Goal: Task Accomplishment & Management: Manage account settings

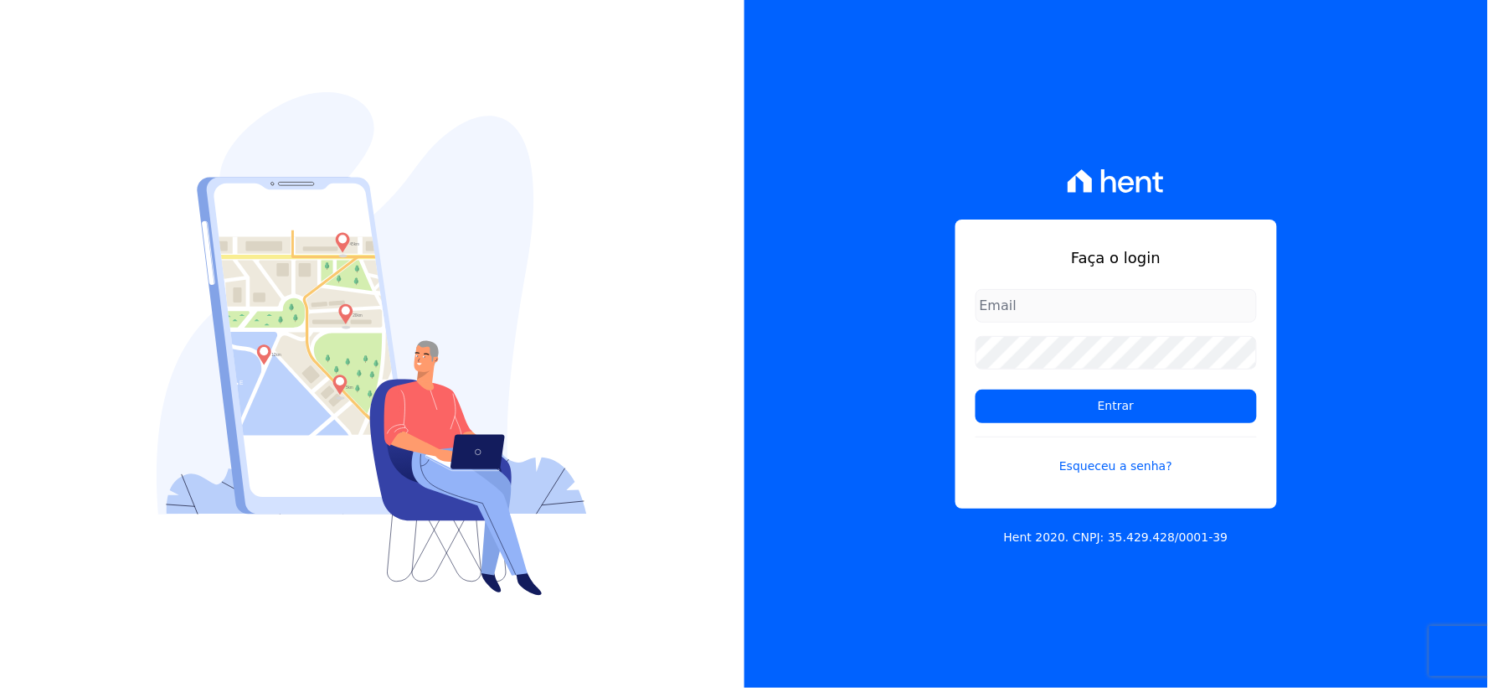
click at [1059, 322] on form "Entrar Esqueceu a senha?" at bounding box center [1116, 392] width 281 height 206
click at [1036, 305] on input "email" at bounding box center [1116, 305] width 281 height 33
type input "rh@cesariengenharia.com.br"
click at [792, 365] on div "Faça o login rh@cesariengenharia.com.br Entrar Esqueceu a senha? Hent 2020. CNP…" at bounding box center [1116, 344] width 744 height 688
click at [976, 389] on input "Entrar" at bounding box center [1116, 405] width 281 height 33
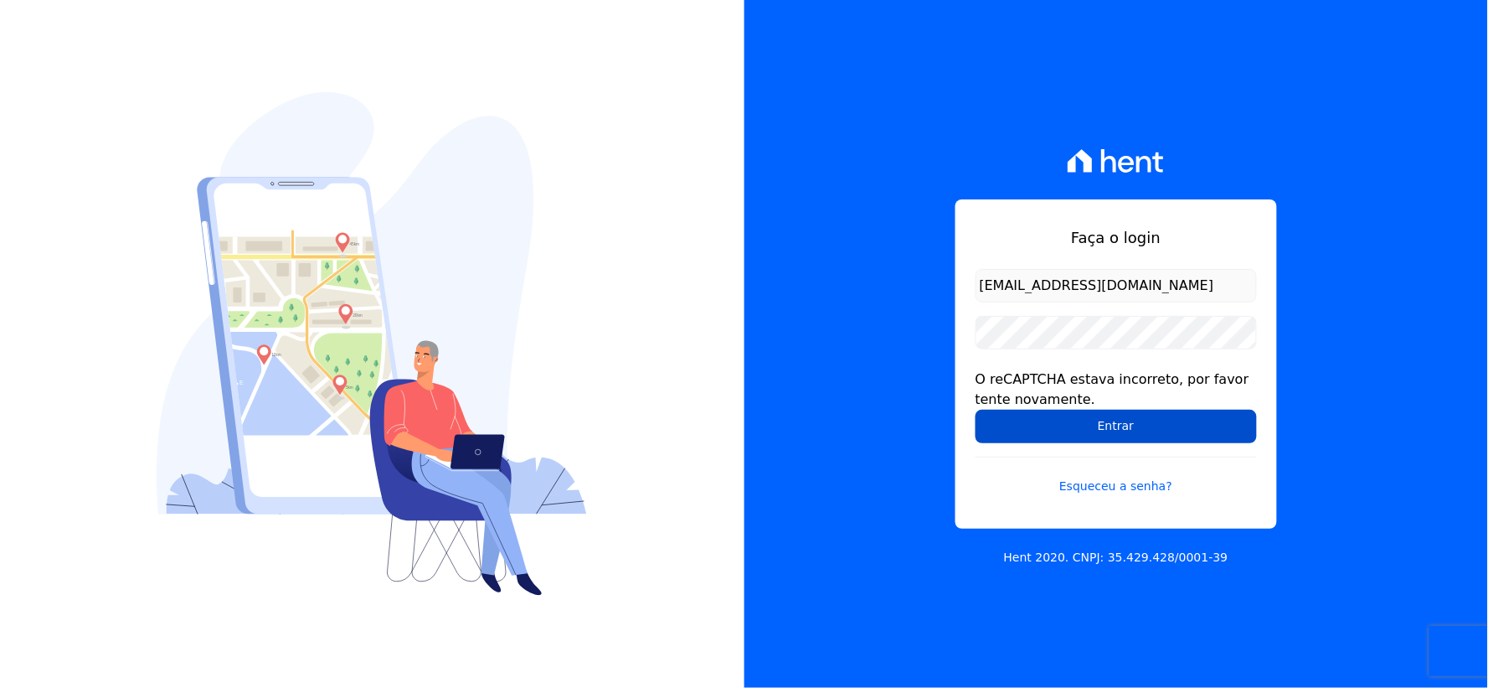
click at [1028, 421] on input "Entrar" at bounding box center [1116, 425] width 281 height 33
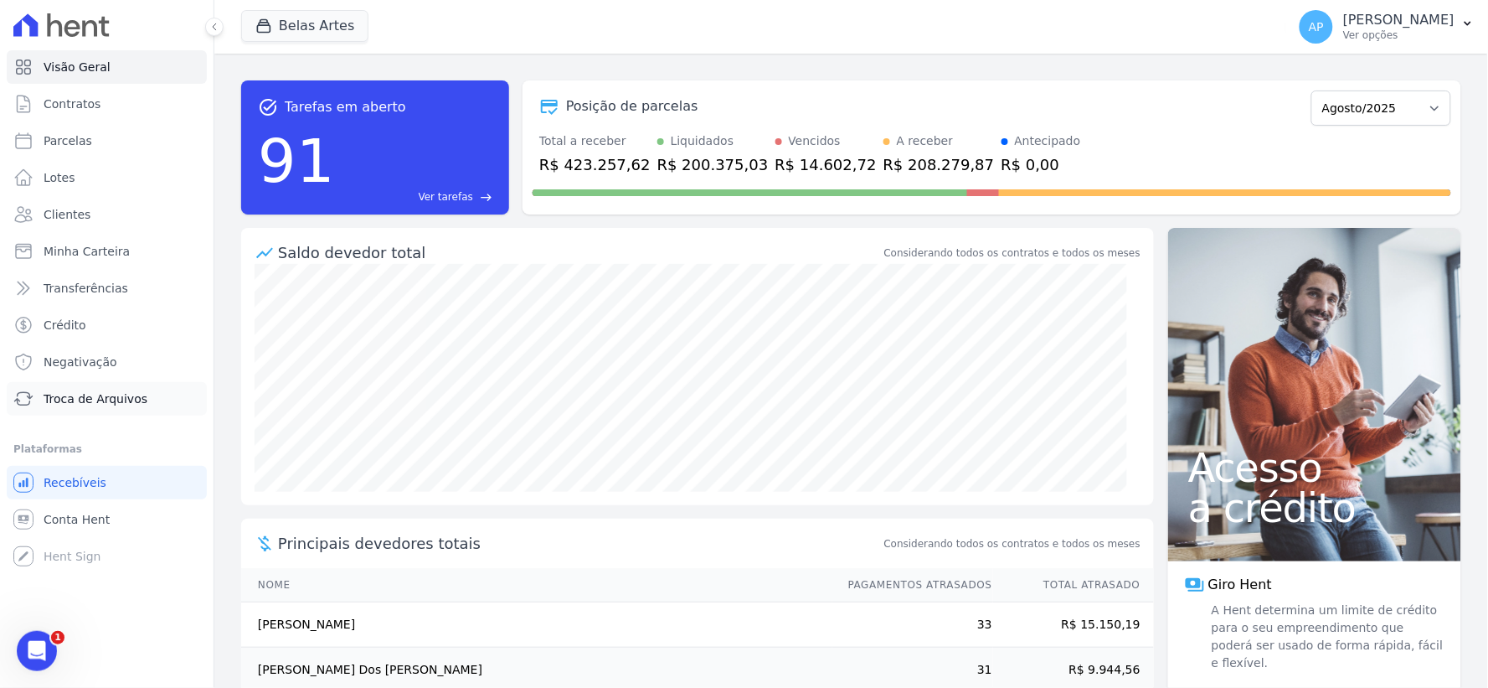
click at [126, 404] on span "Troca de Arquivos" at bounding box center [96, 398] width 104 height 17
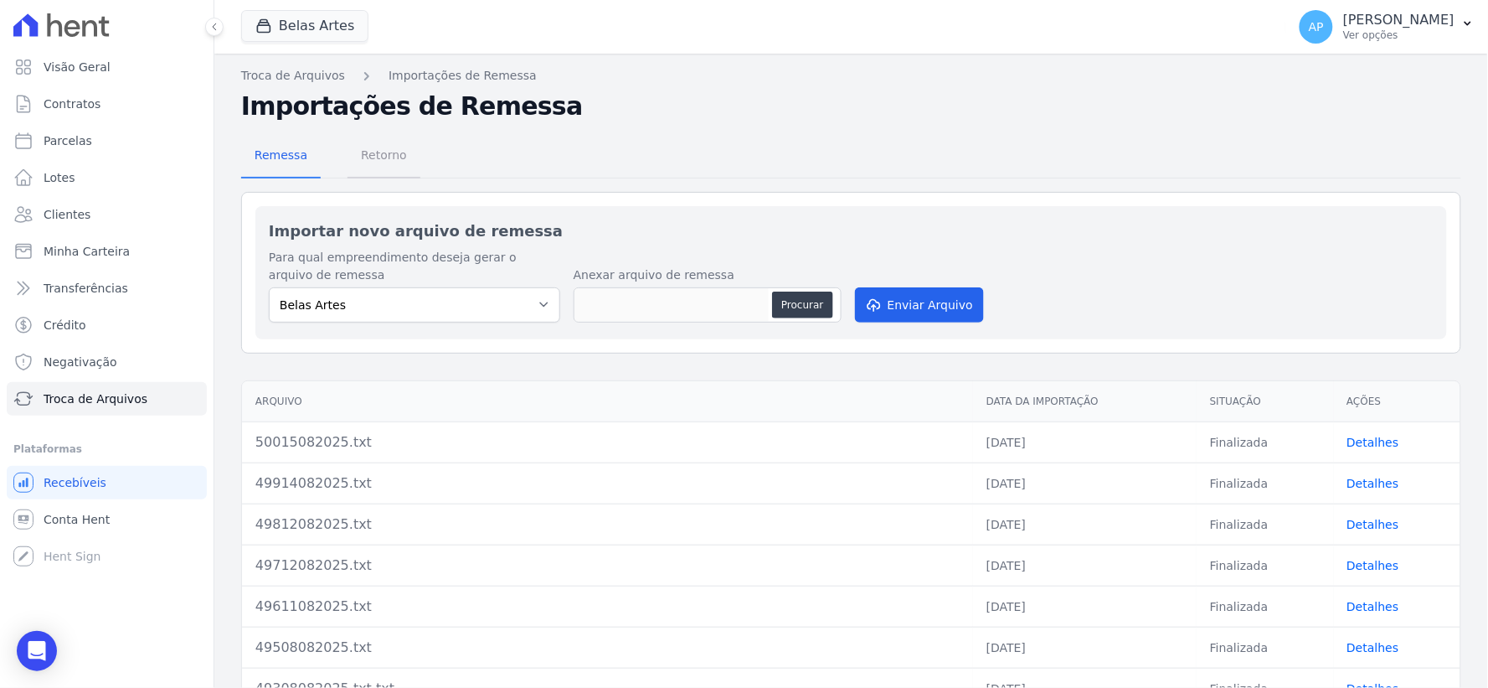
click at [399, 152] on span "Retorno" at bounding box center [384, 154] width 66 height 33
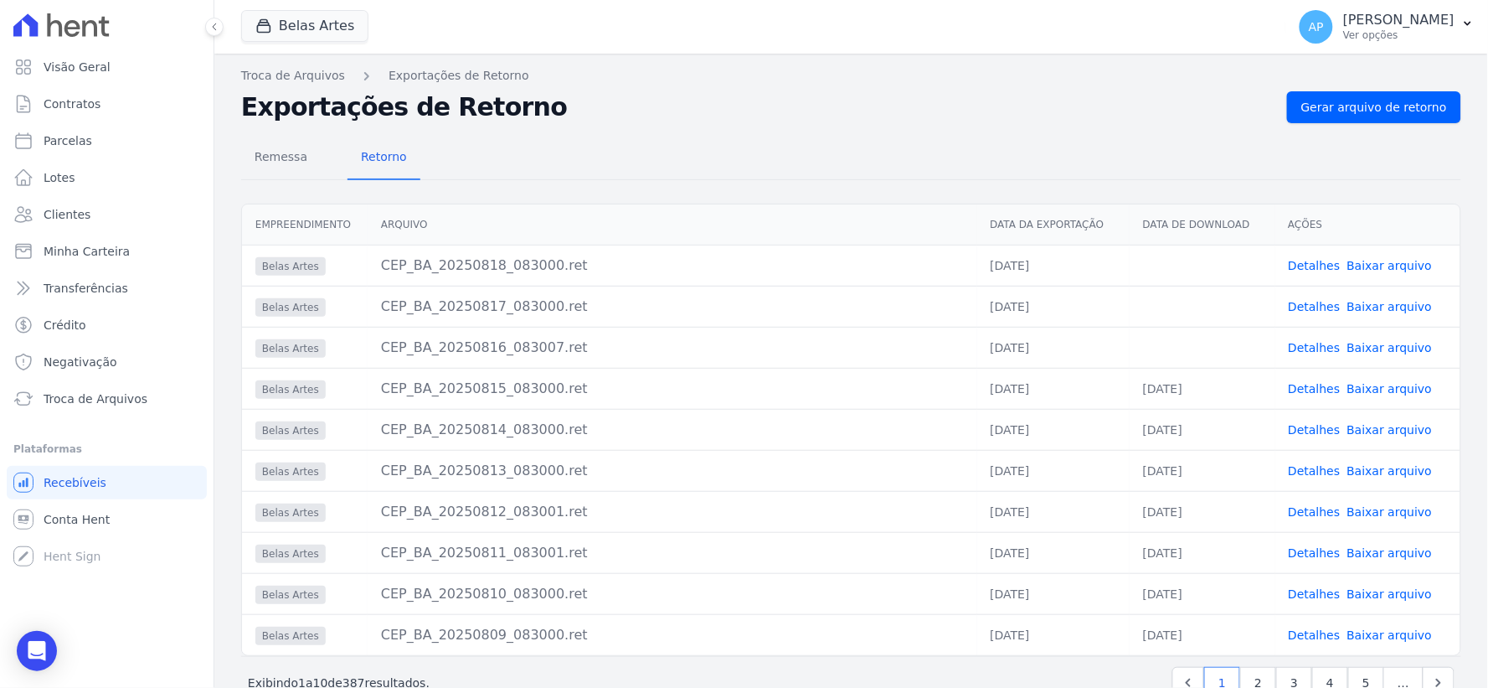
click at [1368, 353] on link "Baixar arquivo" at bounding box center [1389, 347] width 85 height 13
click at [1351, 302] on link "Baixar arquivo" at bounding box center [1389, 306] width 85 height 13
click at [1370, 266] on link "Baixar arquivo" at bounding box center [1389, 265] width 85 height 13
click at [330, 656] on div "Empreendimento [GEOGRAPHIC_DATA] Data da Exportação Data de Download Ações Bela…" at bounding box center [851, 429] width 1220 height 452
click at [89, 63] on span "Visão Geral" at bounding box center [77, 67] width 67 height 17
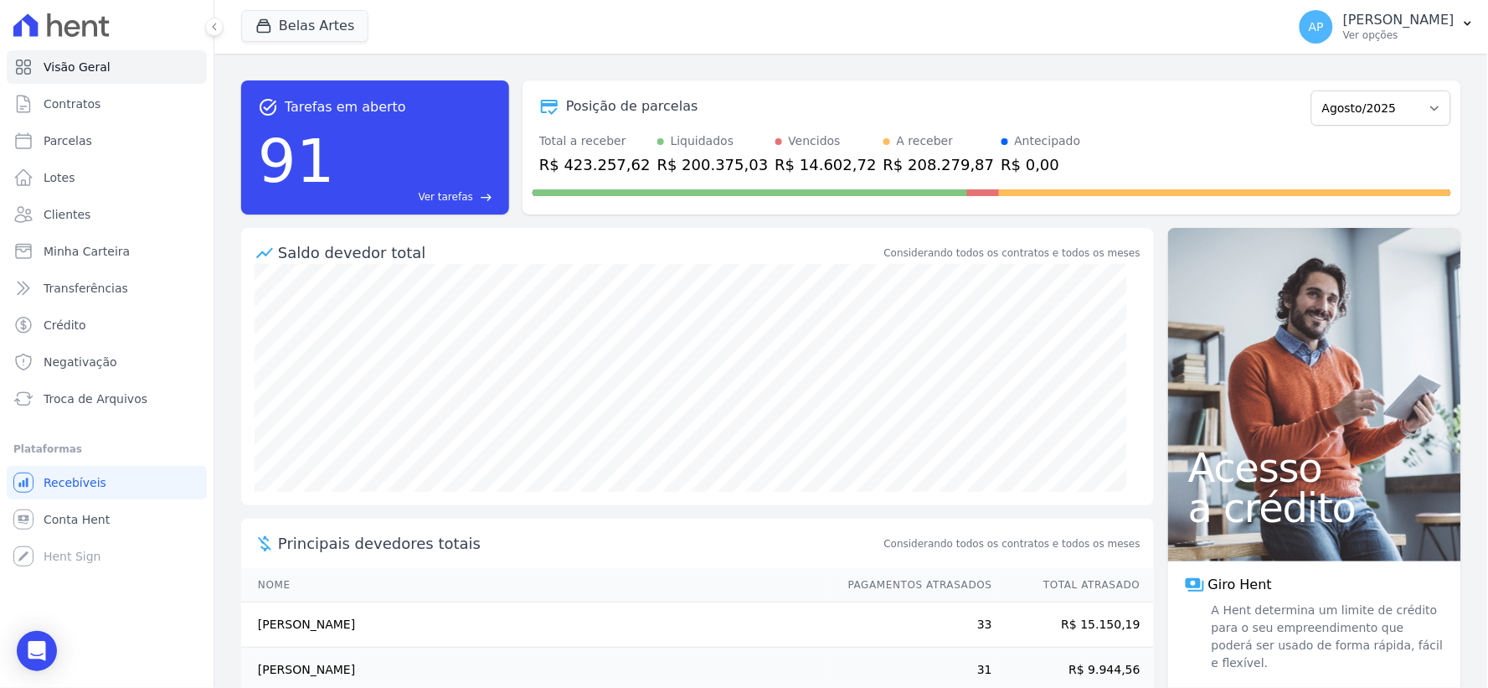
click at [90, 500] on ul "Você não possui Hent Sign ativado. Para saber mais, fale com a equipe Hent. Rec…" at bounding box center [107, 519] width 200 height 107
click at [80, 516] on span "Conta Hent" at bounding box center [77, 519] width 66 height 17
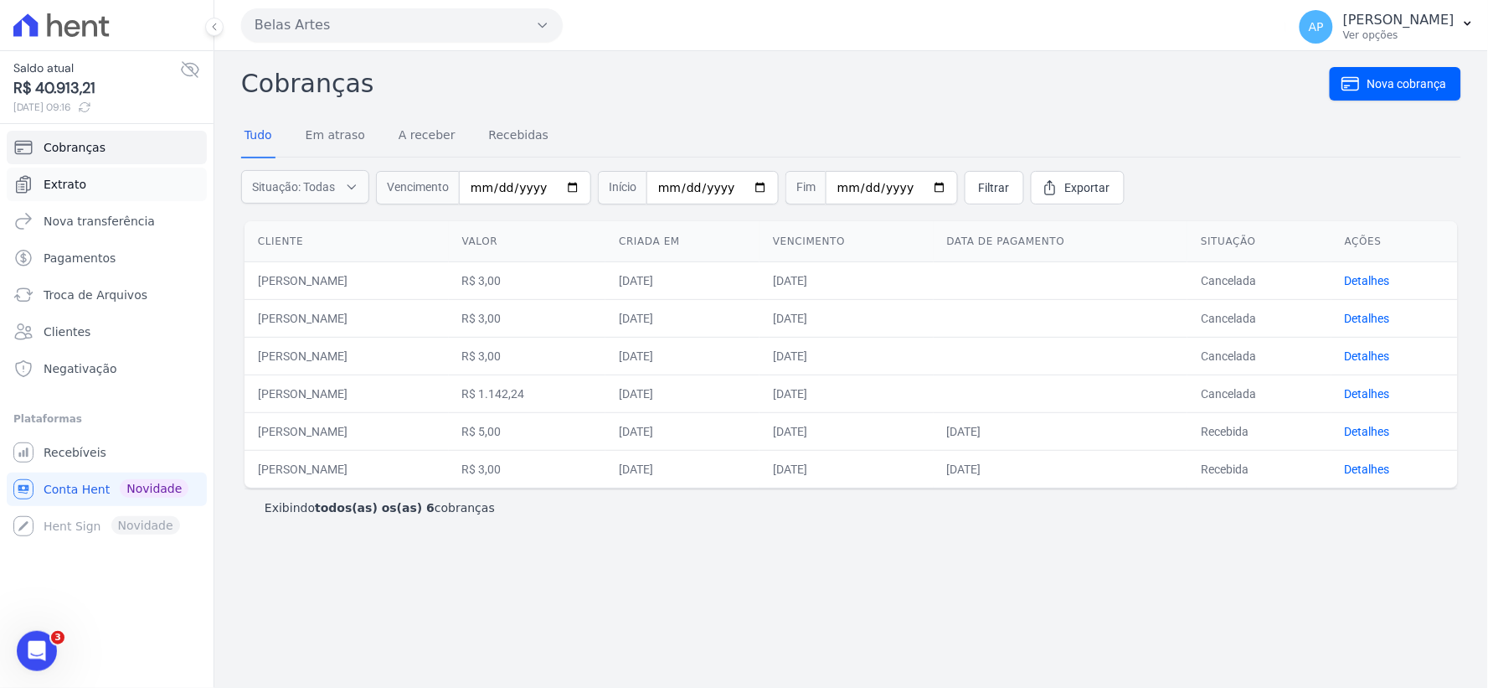
click at [61, 195] on link "Extrato" at bounding box center [107, 183] width 200 height 33
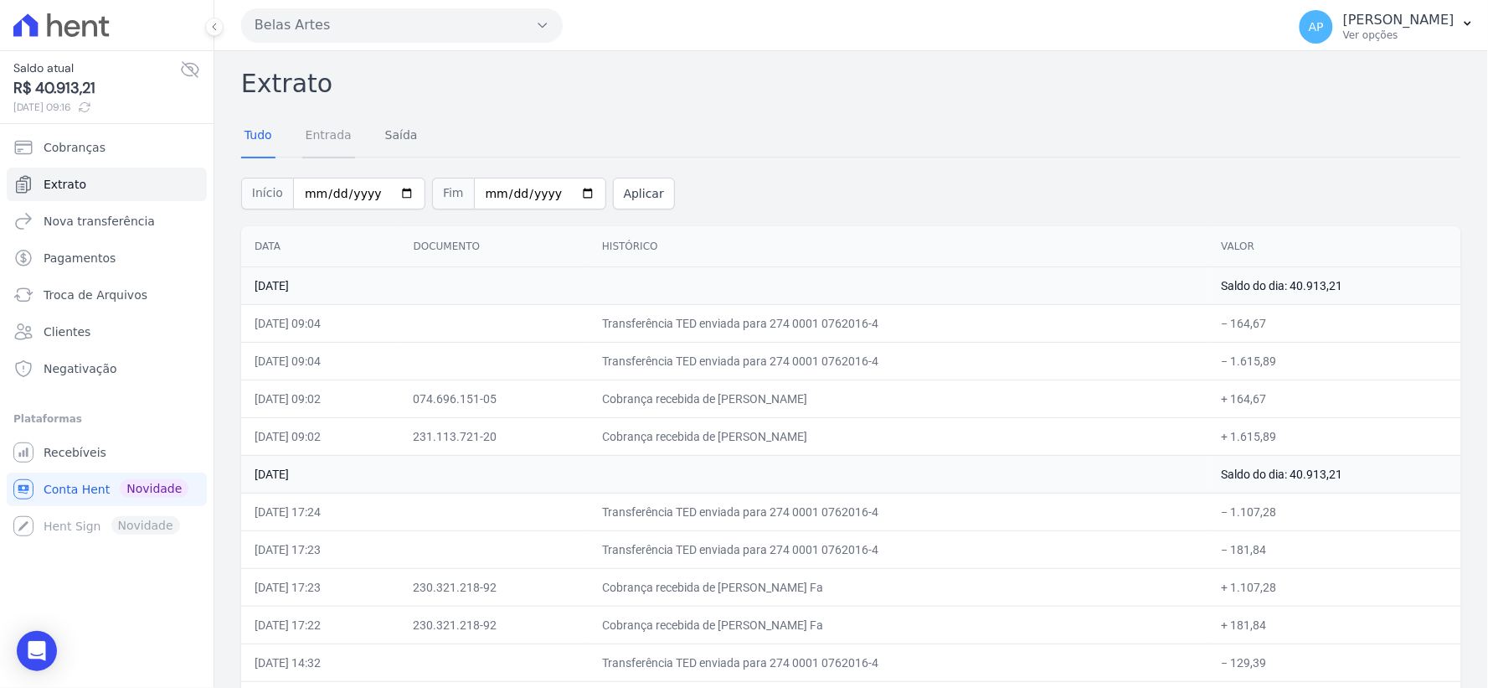
click at [310, 127] on link "Entrada" at bounding box center [328, 137] width 53 height 44
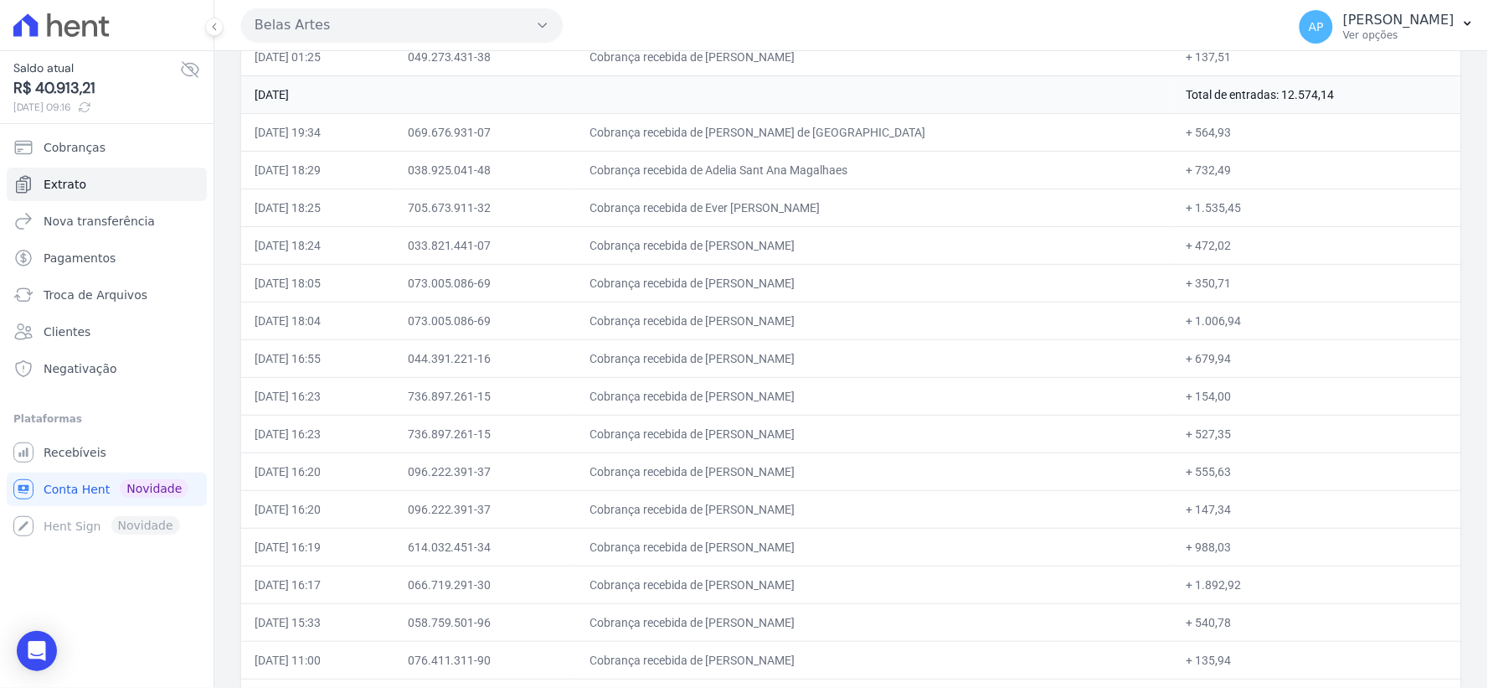
scroll to position [9652, 0]
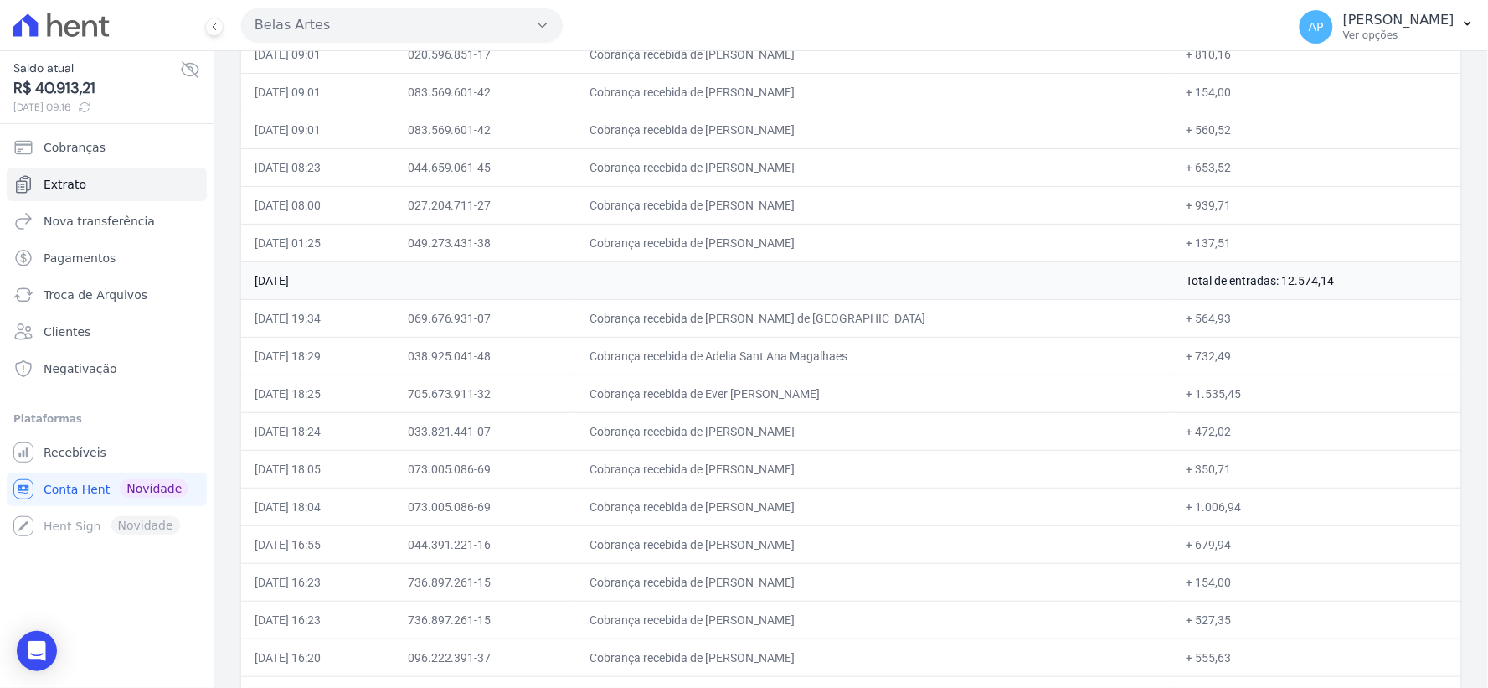
drag, startPoint x: 1196, startPoint y: 303, endPoint x: 1341, endPoint y: 304, distance: 144.9
click at [1341, 299] on td "Total de entradas: 12.574,14" at bounding box center [1317, 280] width 288 height 38
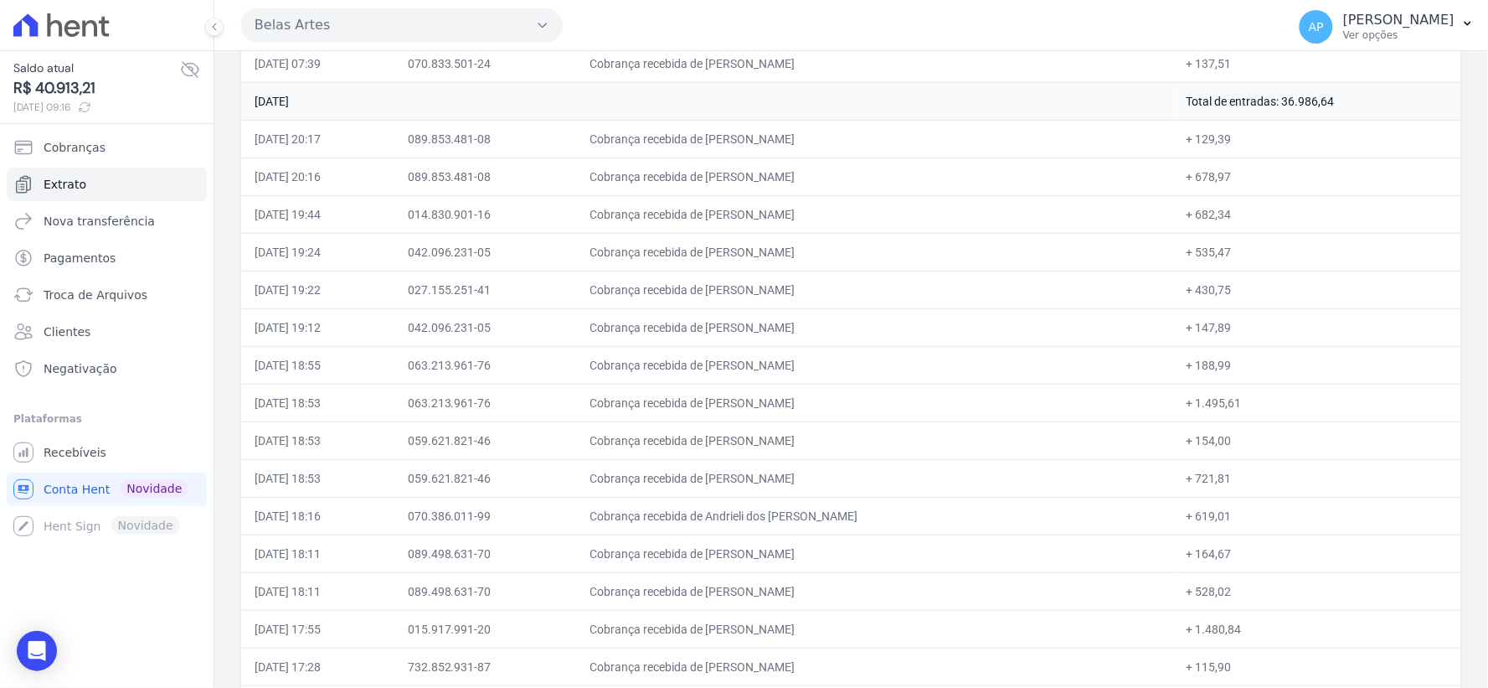
scroll to position [7233, 0]
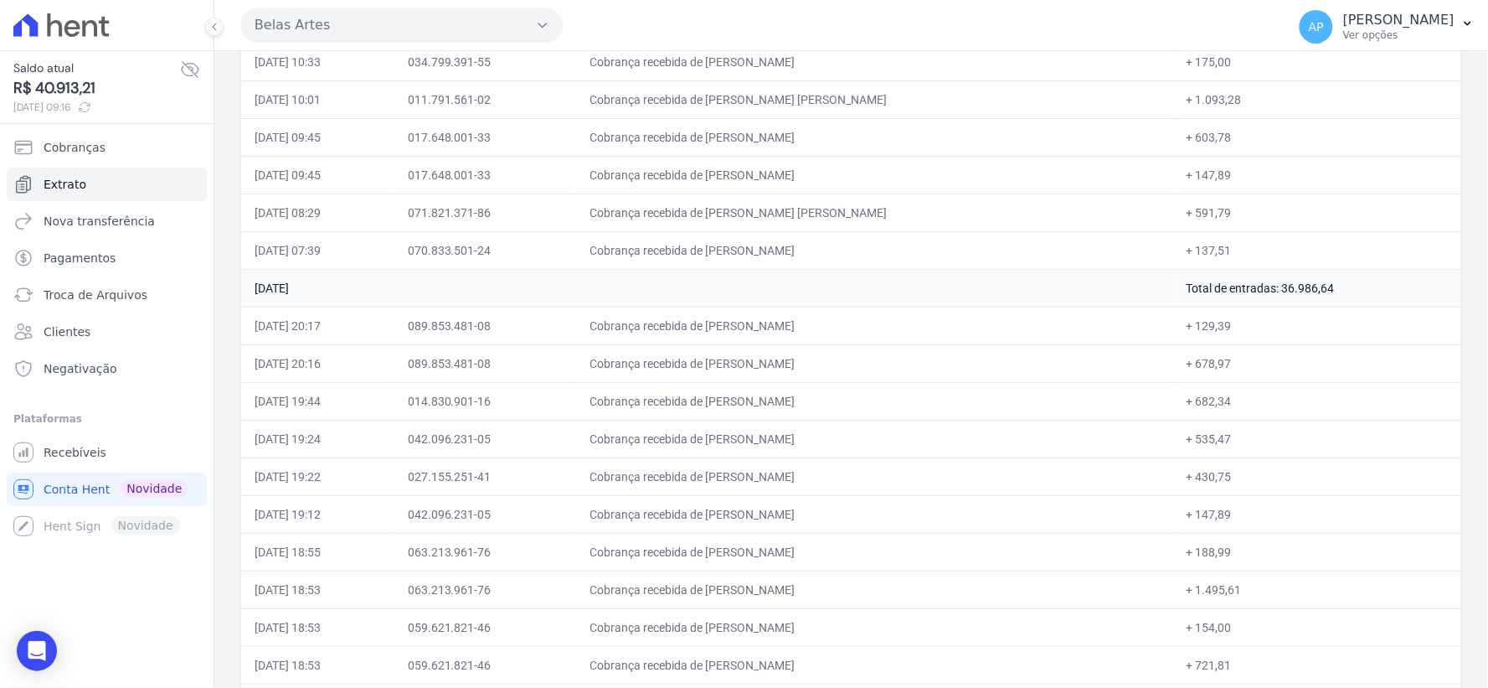
drag, startPoint x: 1226, startPoint y: 296, endPoint x: 1357, endPoint y: 307, distance: 131.9
click at [1357, 306] on td "Total de entradas: 36.986,64" at bounding box center [1317, 288] width 288 height 38
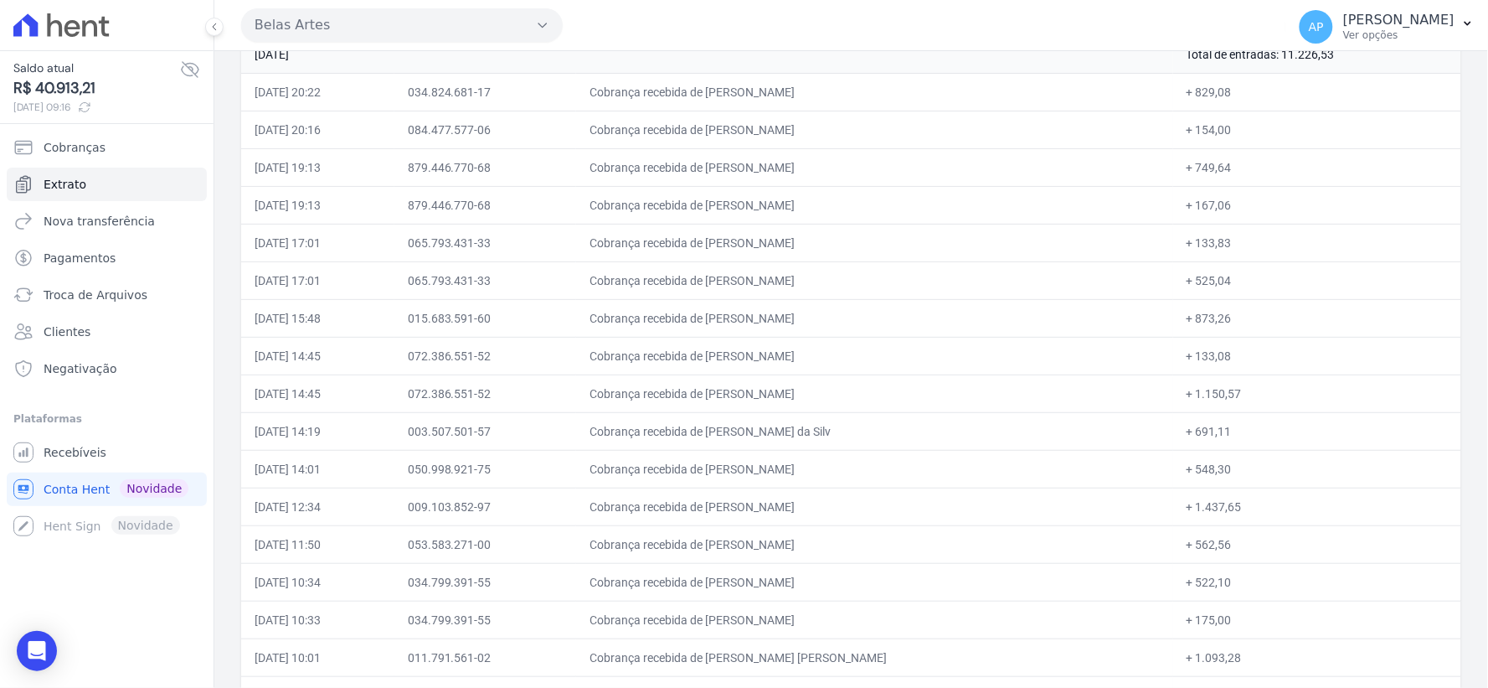
scroll to position [6582, 0]
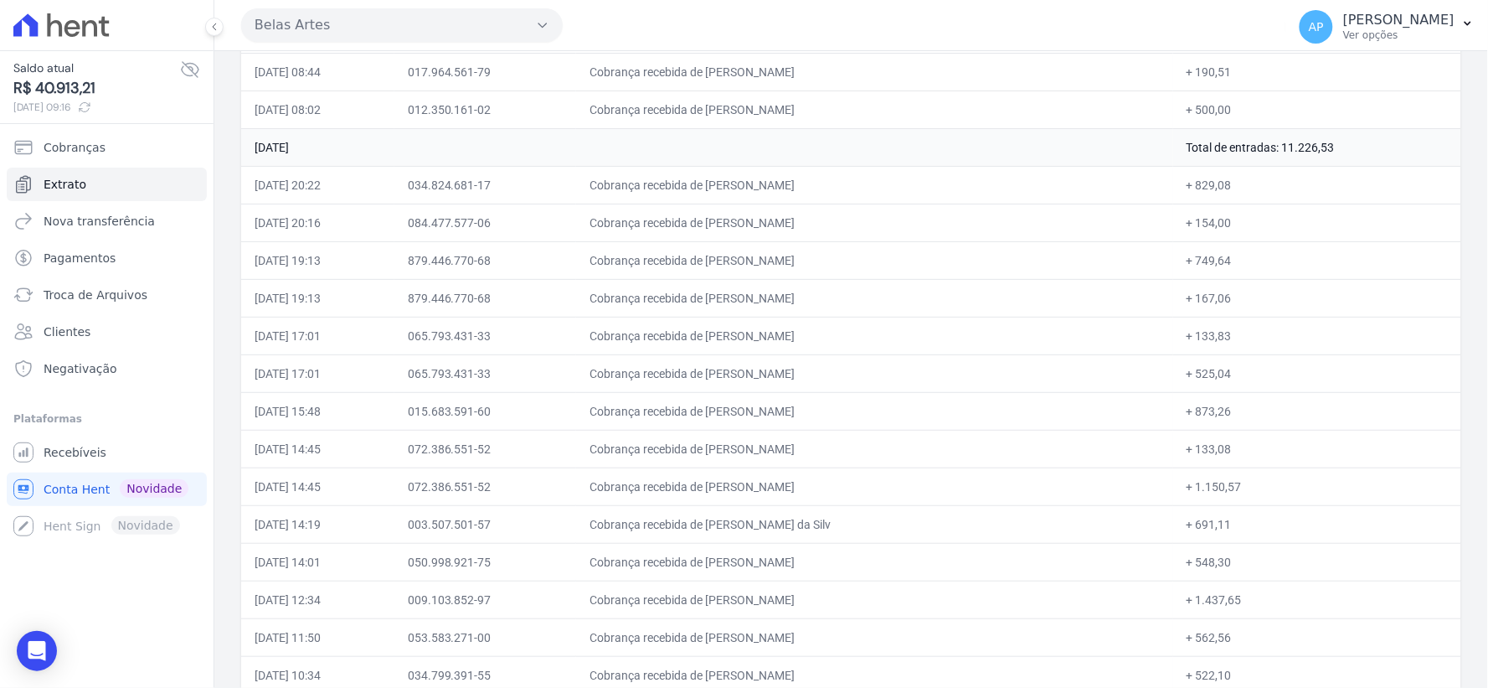
drag, startPoint x: 1211, startPoint y: 164, endPoint x: 1362, endPoint y: 167, distance: 150.8
click at [1362, 166] on td "Total de entradas: 11.226,53" at bounding box center [1317, 147] width 288 height 38
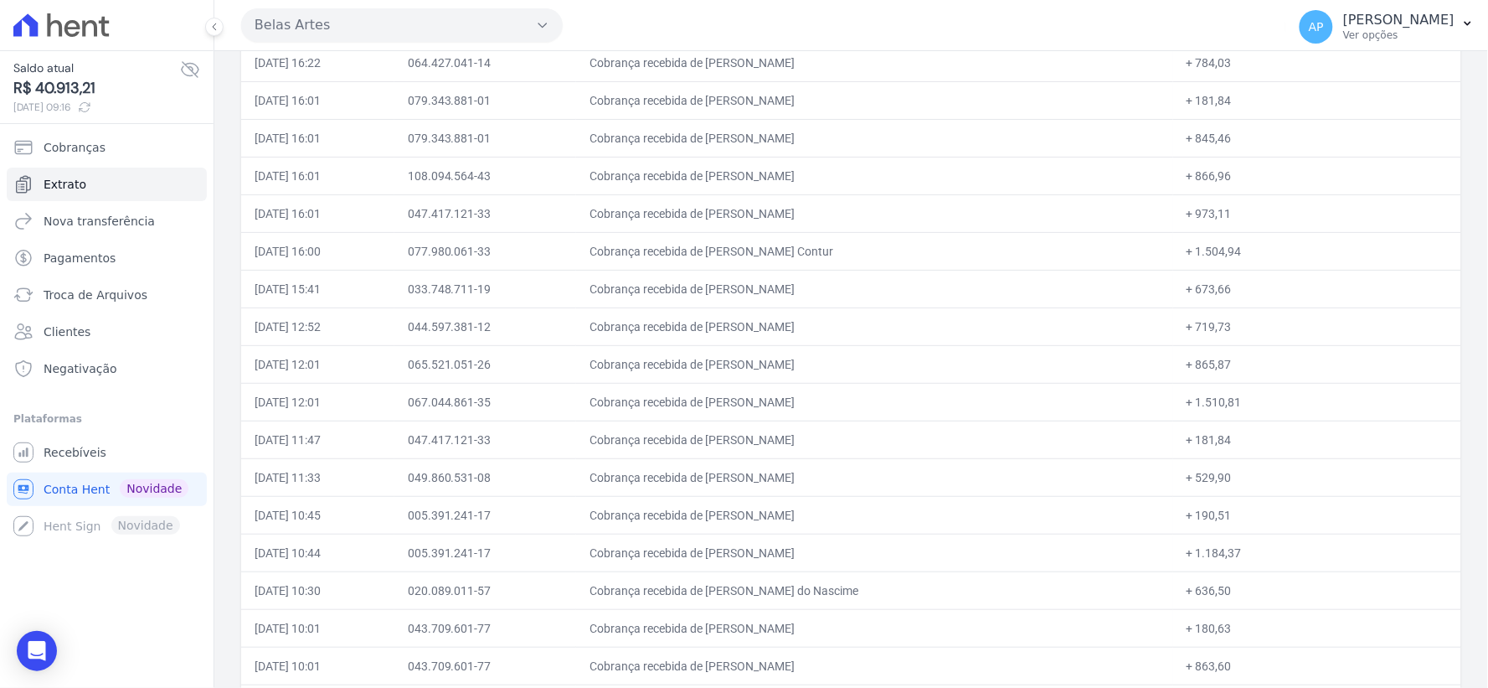
scroll to position [5651, 0]
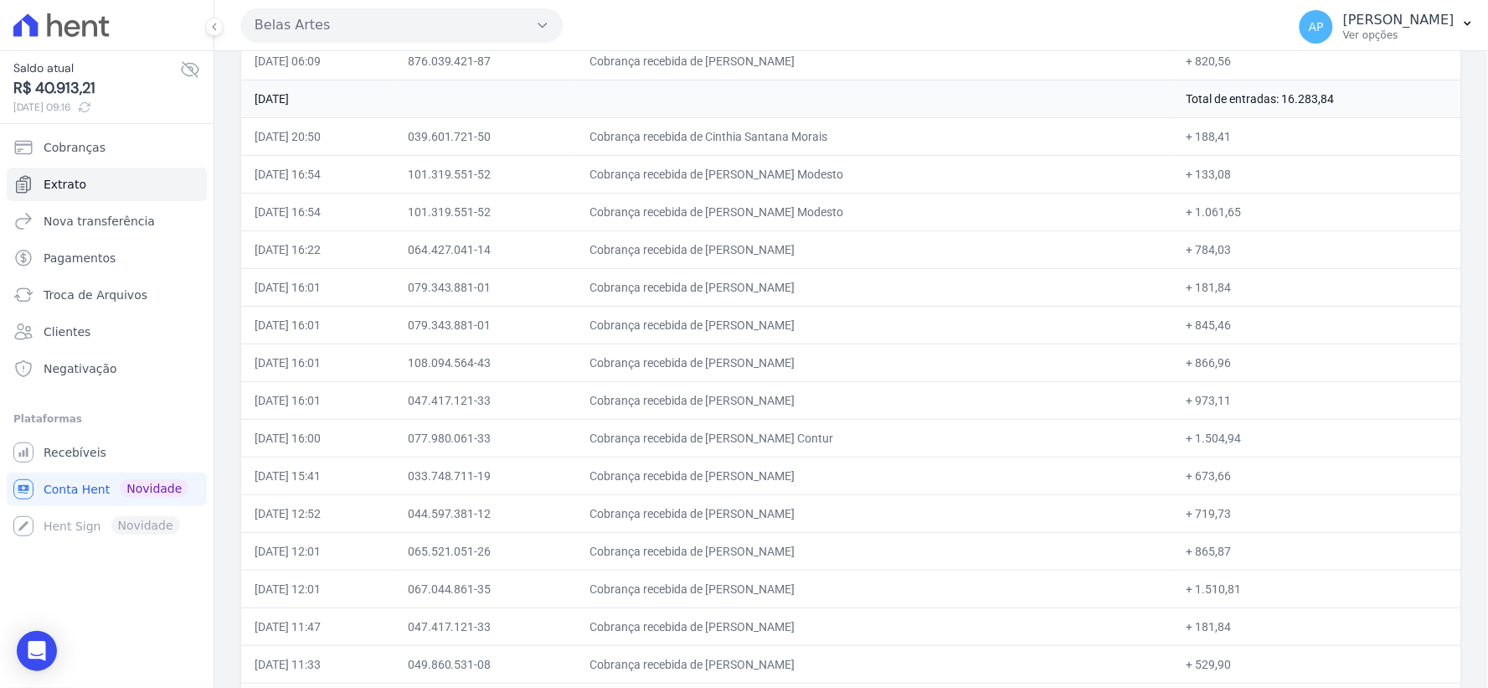
drag, startPoint x: 1209, startPoint y: 110, endPoint x: 1326, endPoint y: 111, distance: 117.3
click at [1326, 111] on td "Total de entradas: 16.283,84" at bounding box center [1317, 99] width 288 height 38
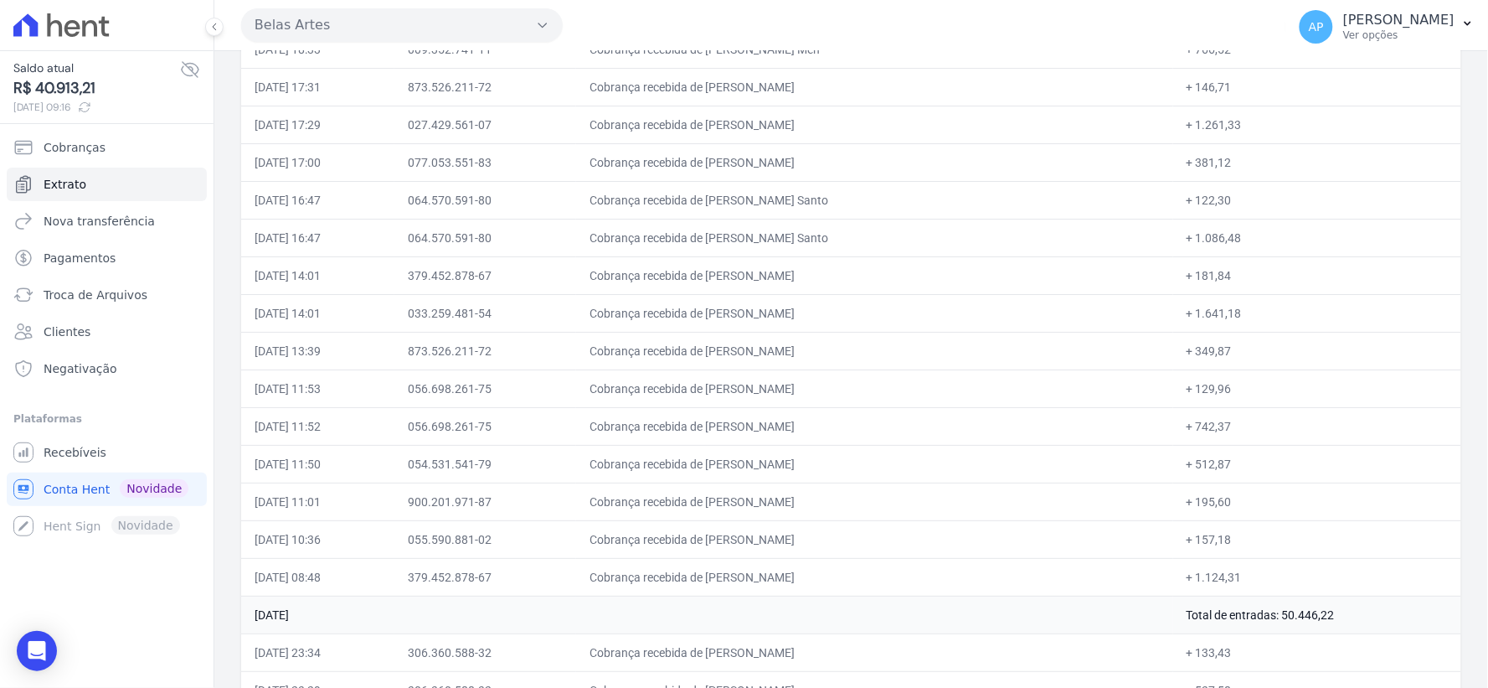
scroll to position [1558, 0]
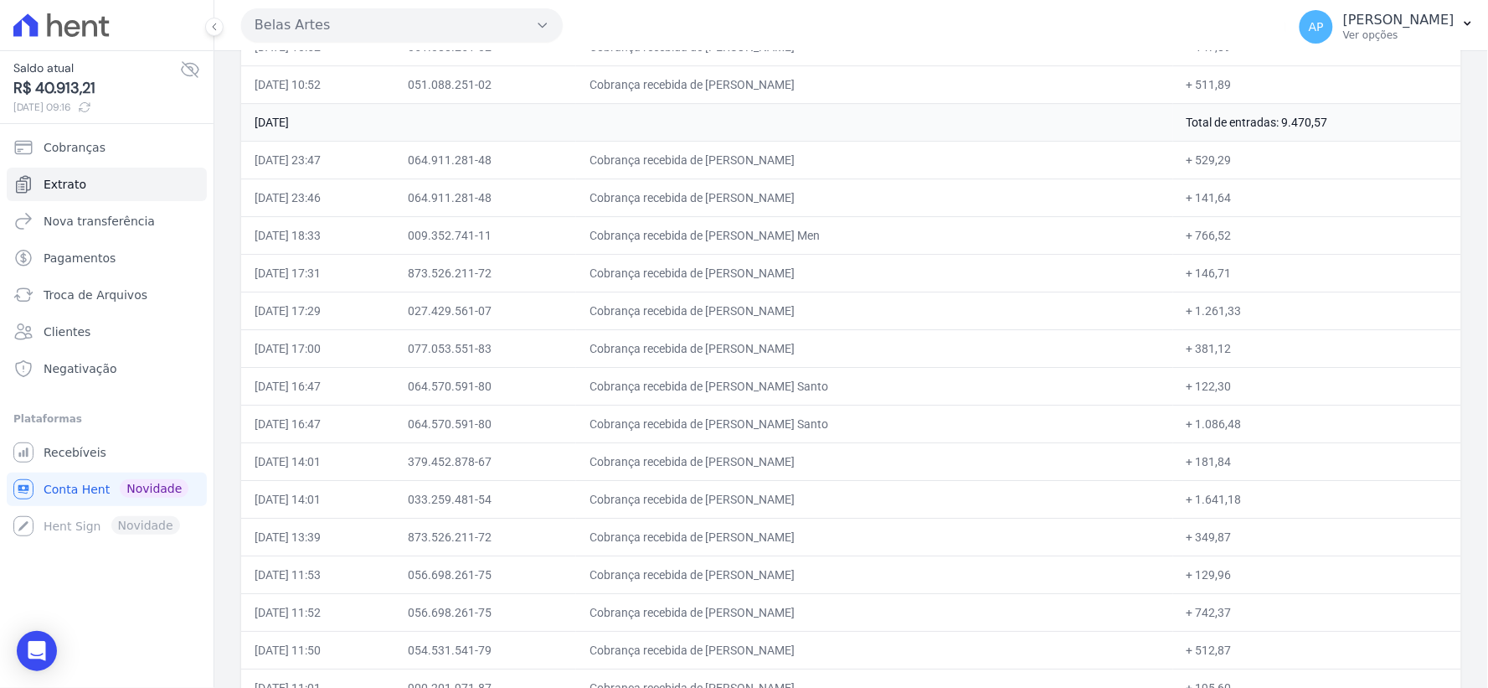
drag, startPoint x: 1232, startPoint y: 124, endPoint x: 1331, endPoint y: 135, distance: 100.2
click at [1331, 135] on td "Total de entradas: 9.470,57" at bounding box center [1317, 122] width 288 height 38
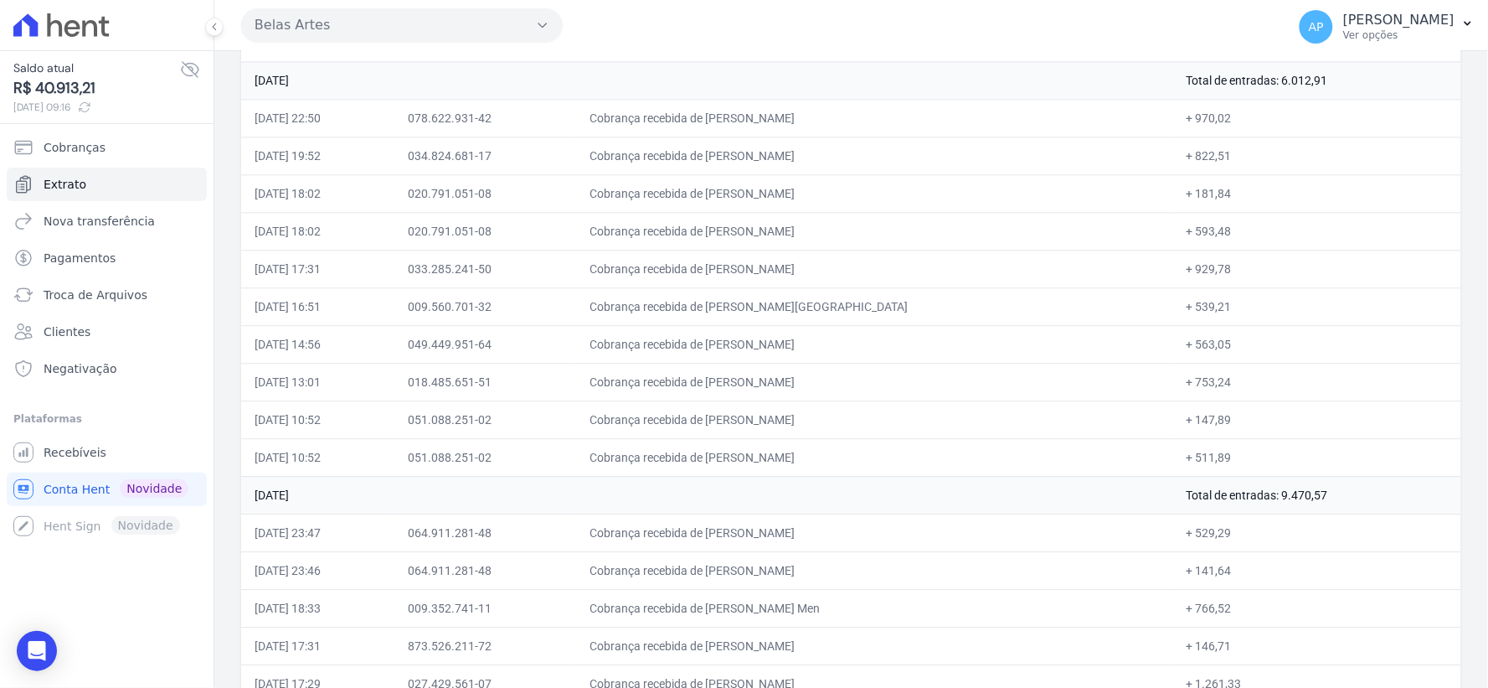
scroll to position [1092, 0]
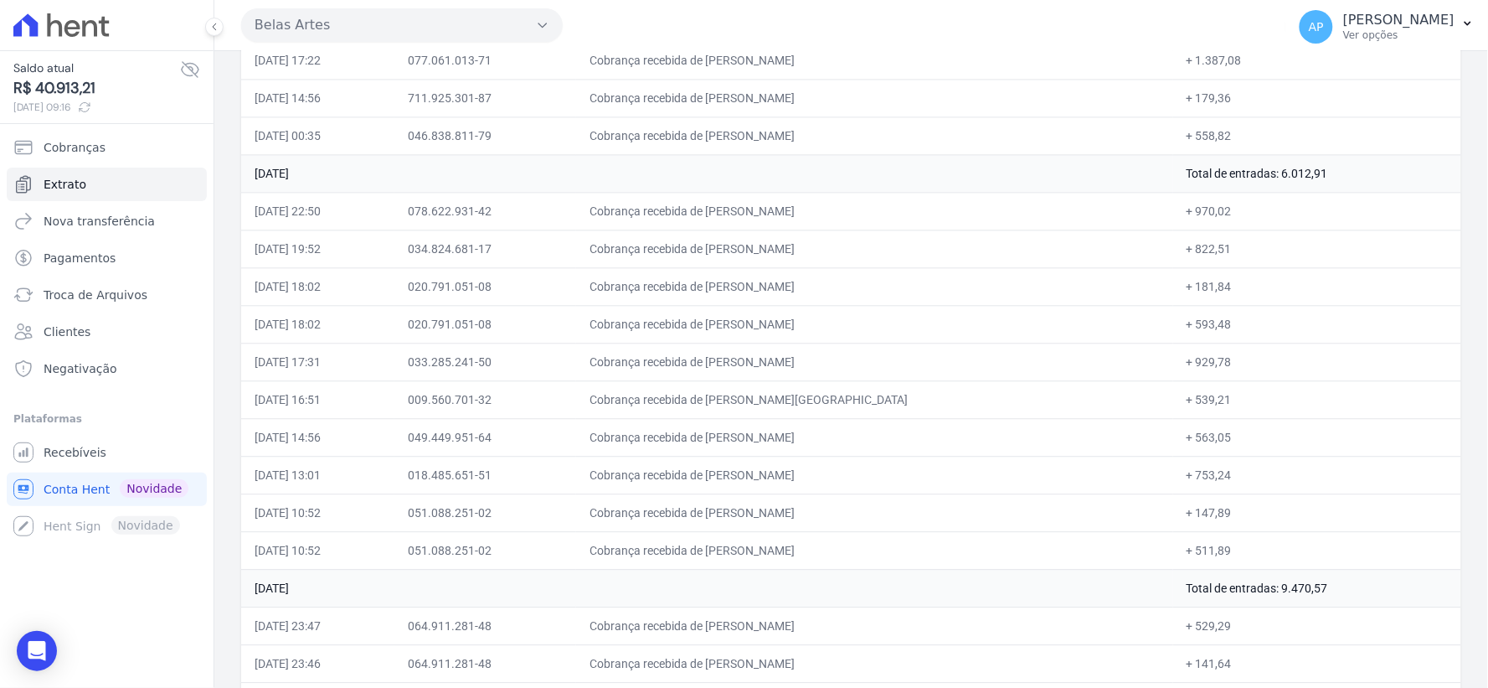
drag, startPoint x: 1213, startPoint y: 173, endPoint x: 1334, endPoint y: 173, distance: 121.4
click at [1334, 173] on td "Total de entradas: 6.012,91" at bounding box center [1317, 173] width 288 height 38
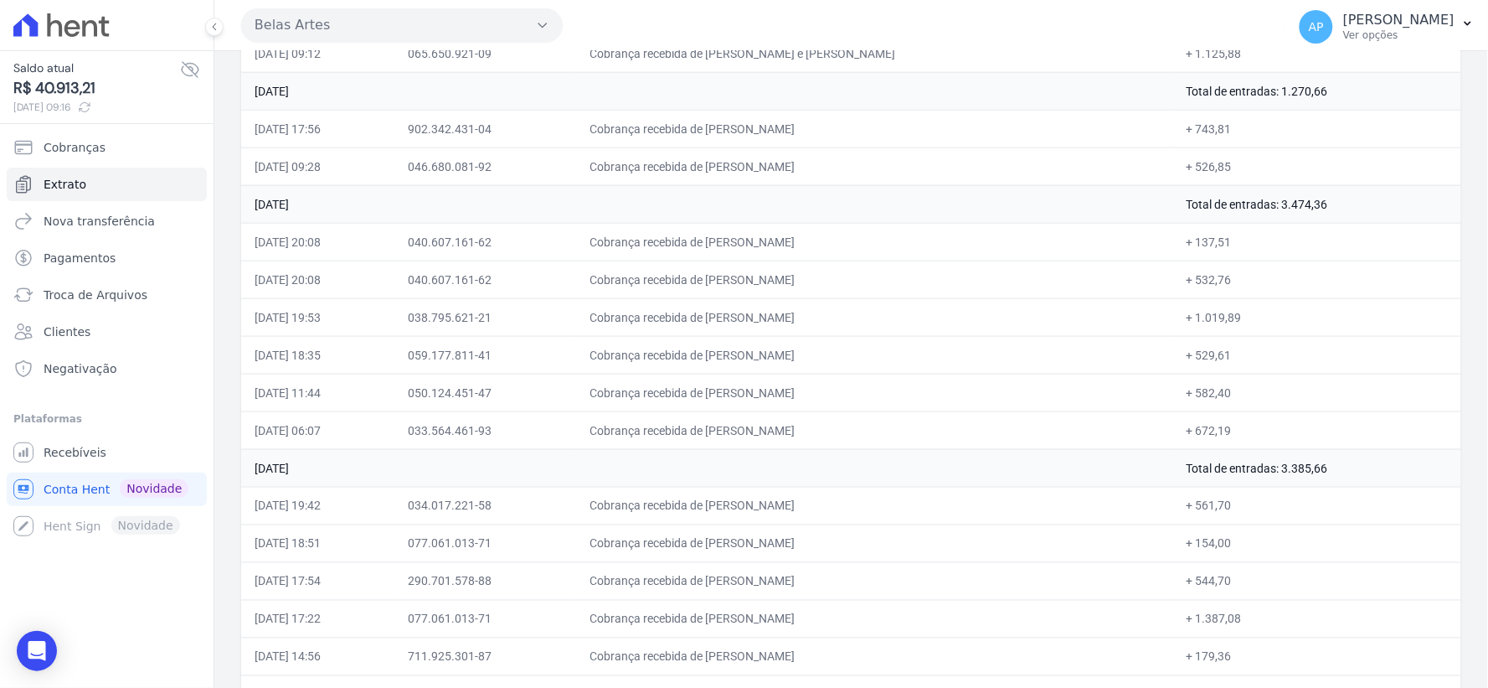
scroll to position [440, 0]
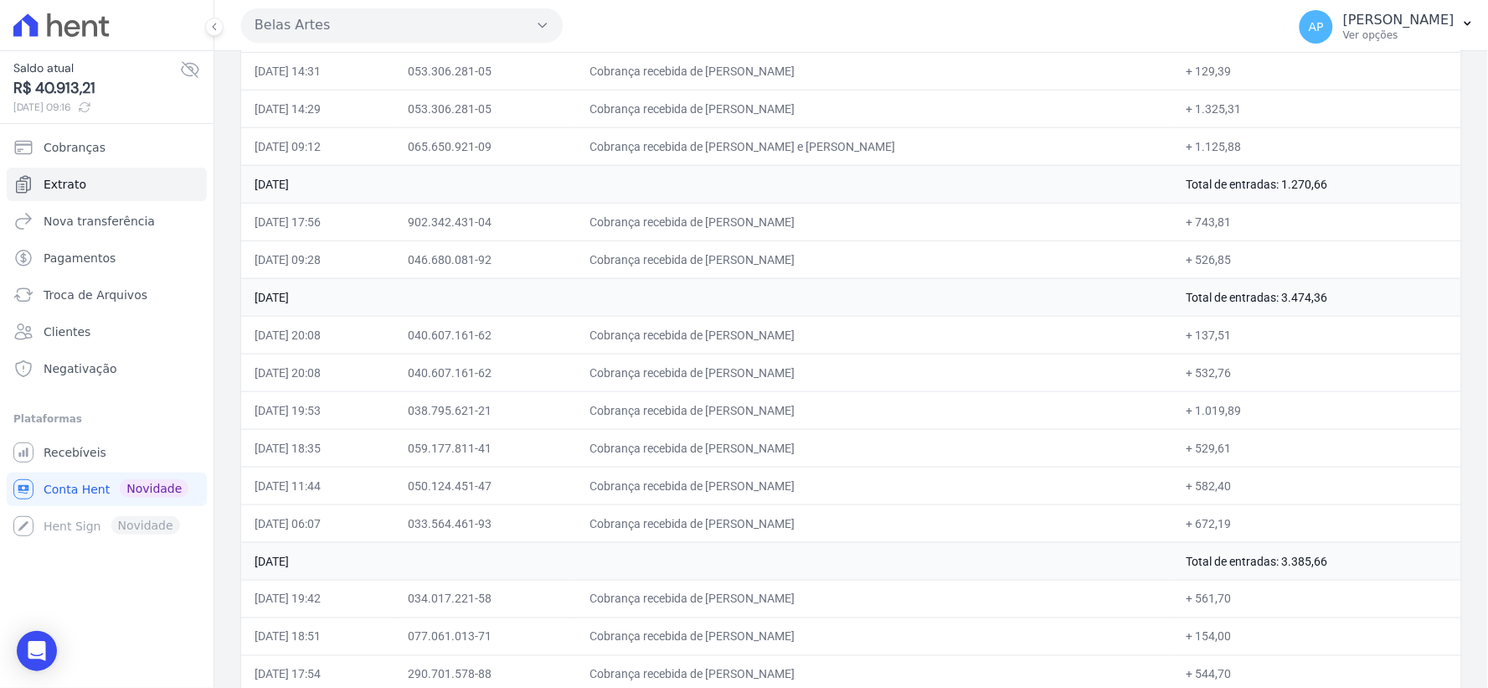
drag, startPoint x: 1203, startPoint y: 293, endPoint x: 1372, endPoint y: 286, distance: 168.5
click at [1372, 286] on td "Total de entradas: 3.474,36" at bounding box center [1317, 297] width 288 height 38
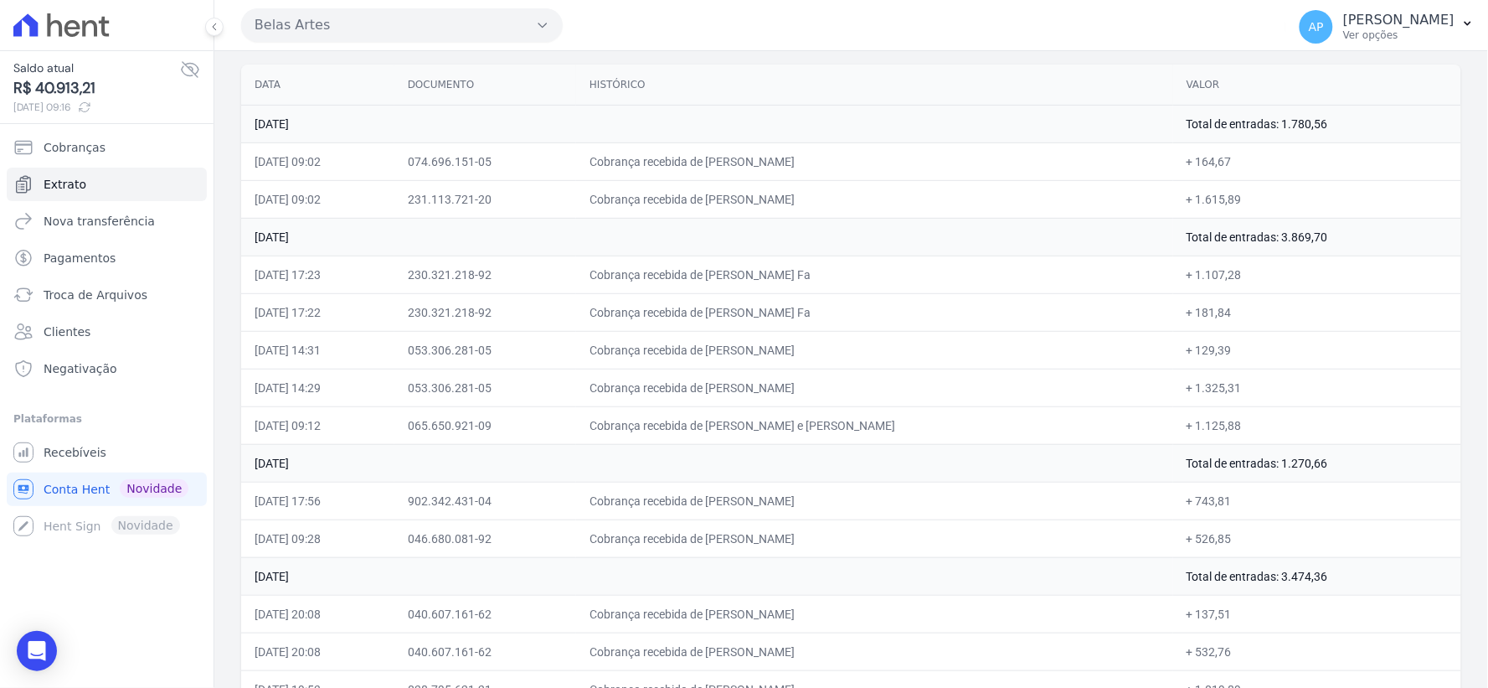
scroll to position [69, 0]
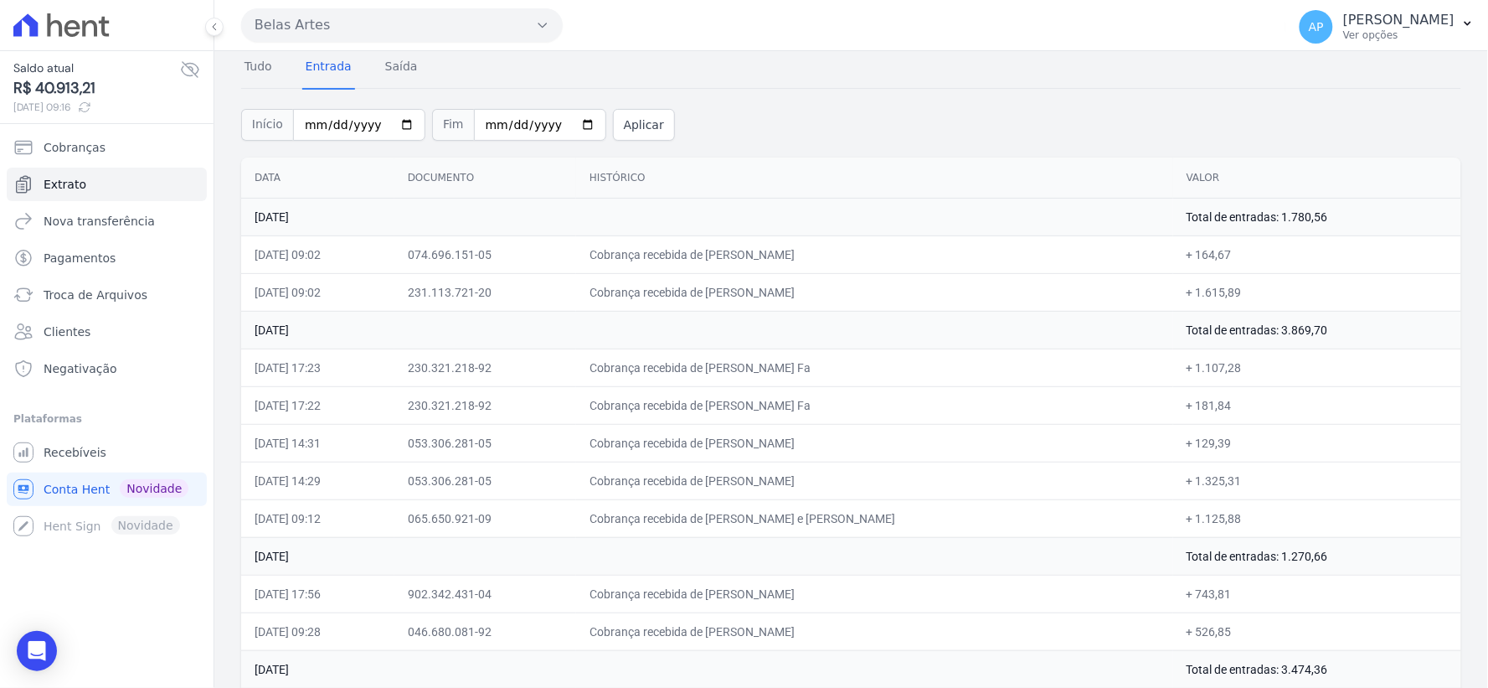
click at [764, 59] on div "Tudo Entrada [GEOGRAPHIC_DATA]" at bounding box center [851, 67] width 1220 height 41
